Goal: Unclear: Browse casually

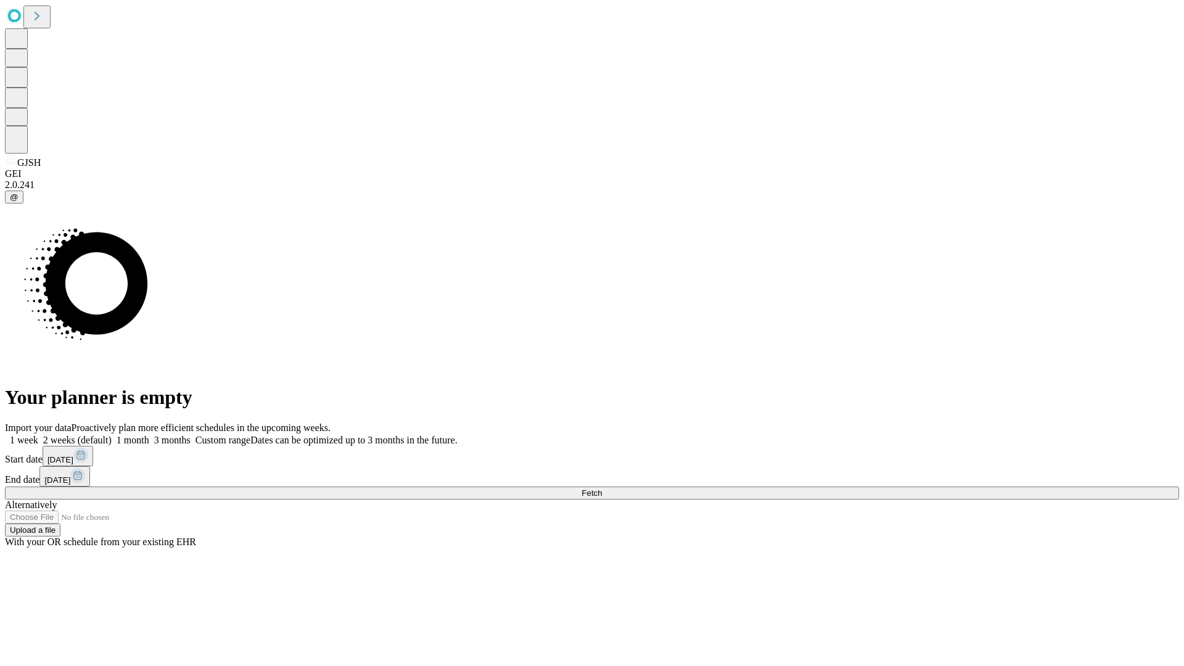
click at [602, 488] on span "Fetch" at bounding box center [591, 492] width 20 height 9
